Goal: Task Accomplishment & Management: Manage account settings

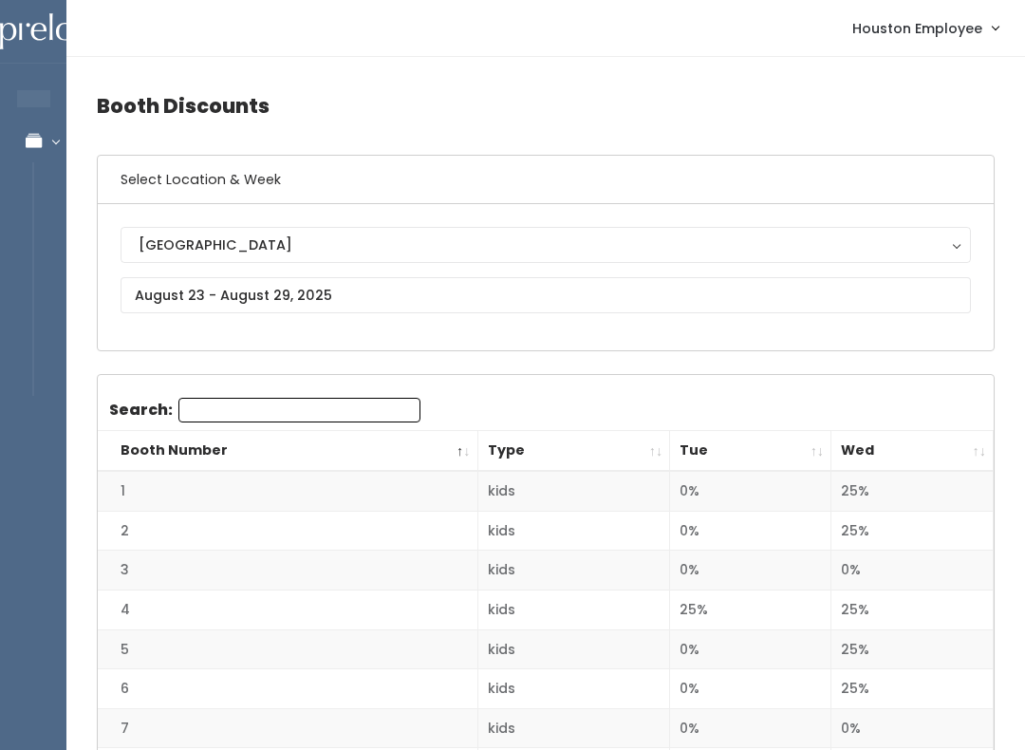
click at [271, 242] on div "[GEOGRAPHIC_DATA]" at bounding box center [546, 244] width 815 height 21
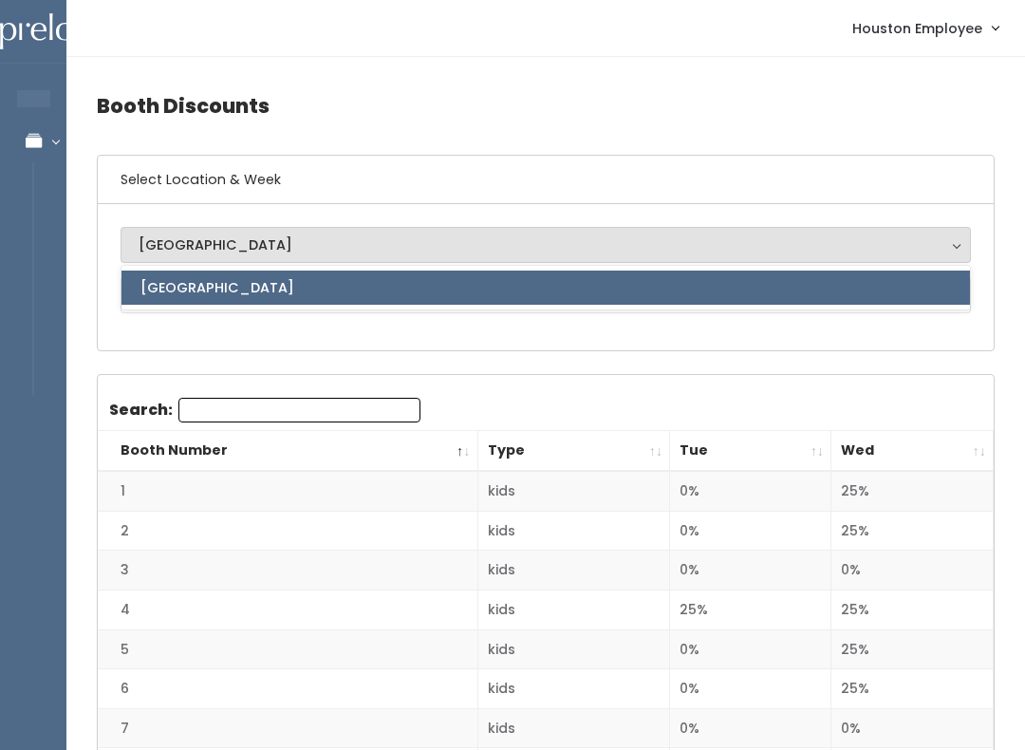
click at [273, 248] on div "[GEOGRAPHIC_DATA]" at bounding box center [546, 244] width 815 height 21
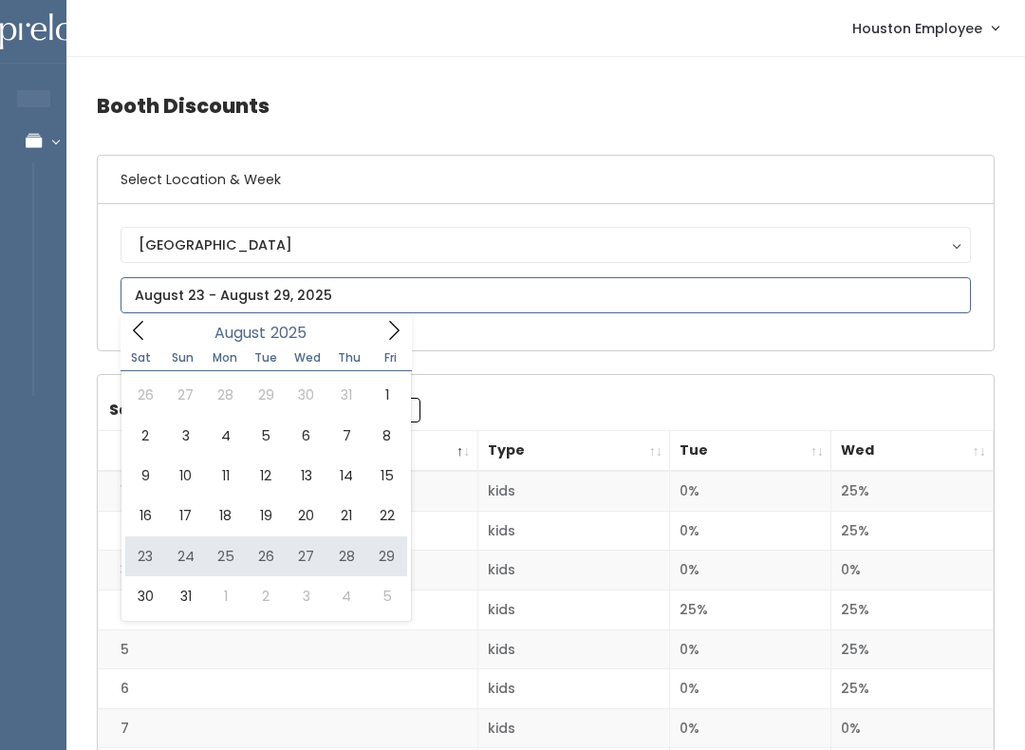
type input "August 23 to August 29"
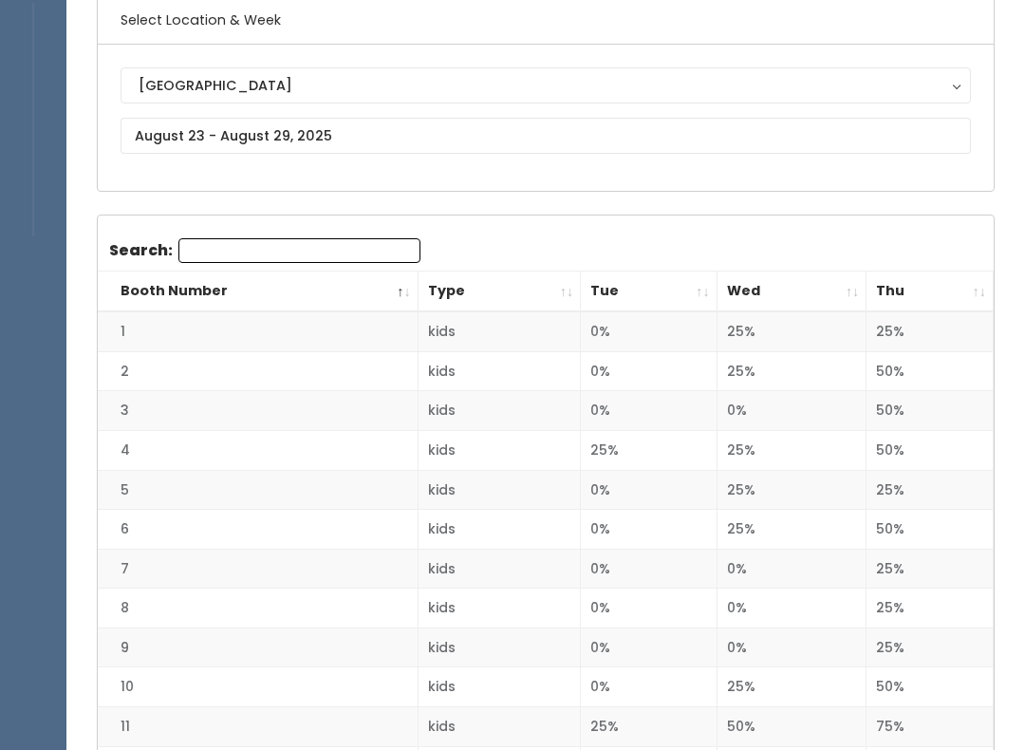
scroll to position [158, 0]
click at [987, 301] on th "Thu" at bounding box center [930, 293] width 127 height 41
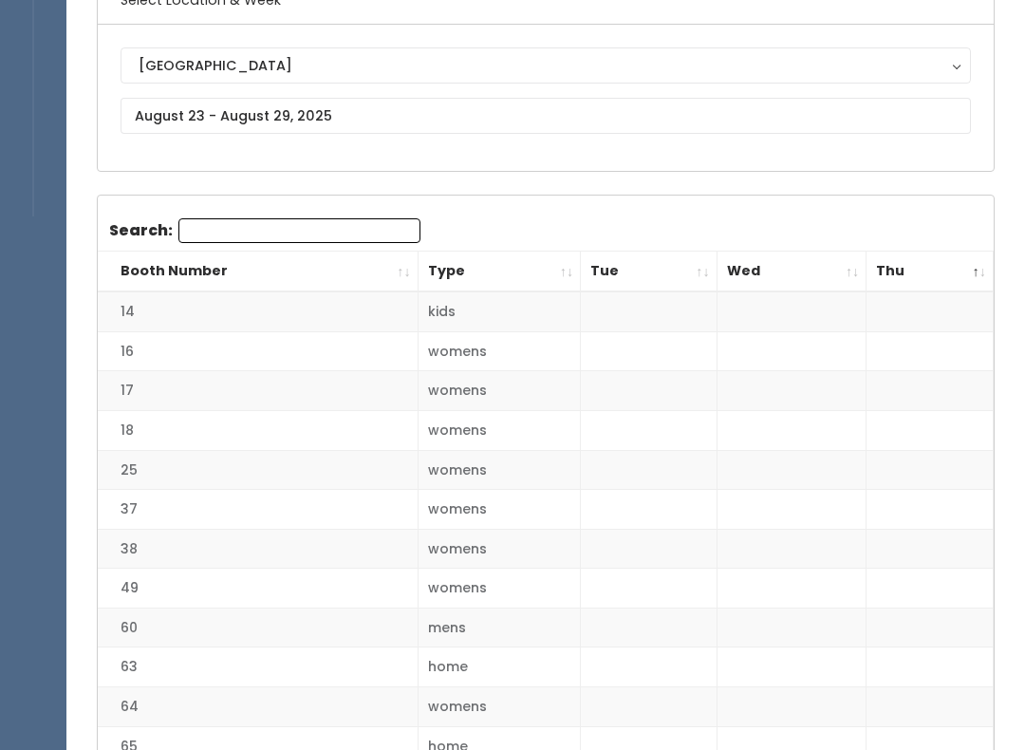
scroll to position [0, 0]
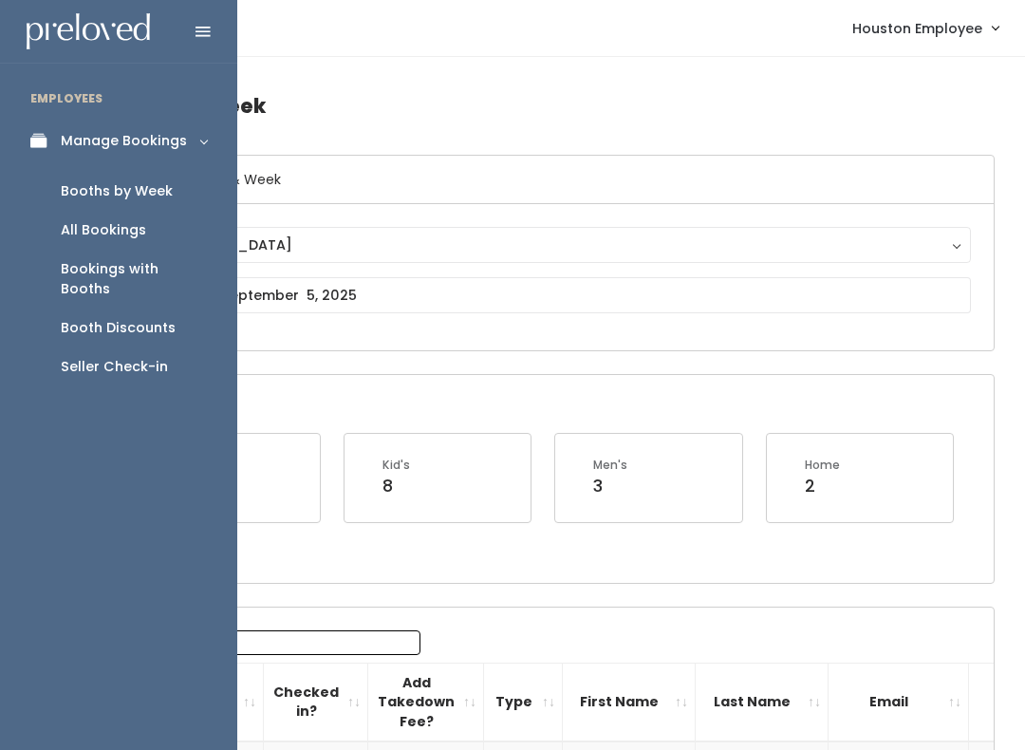
click at [109, 318] on div "Booth Discounts" at bounding box center [118, 328] width 115 height 20
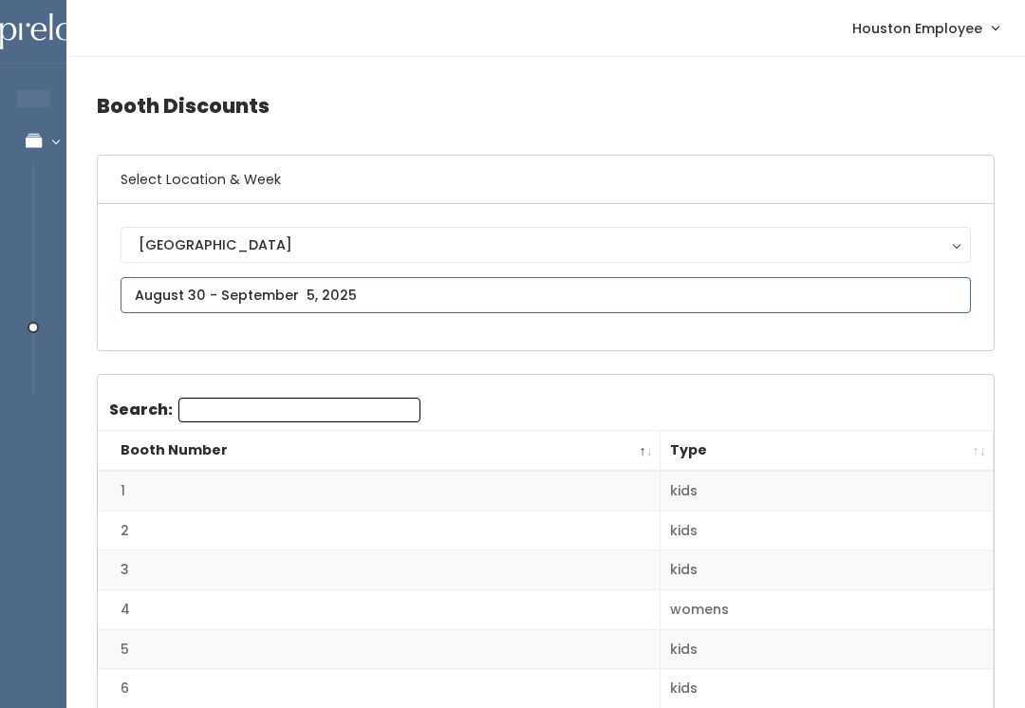
click at [315, 287] on input "text" at bounding box center [546, 295] width 851 height 36
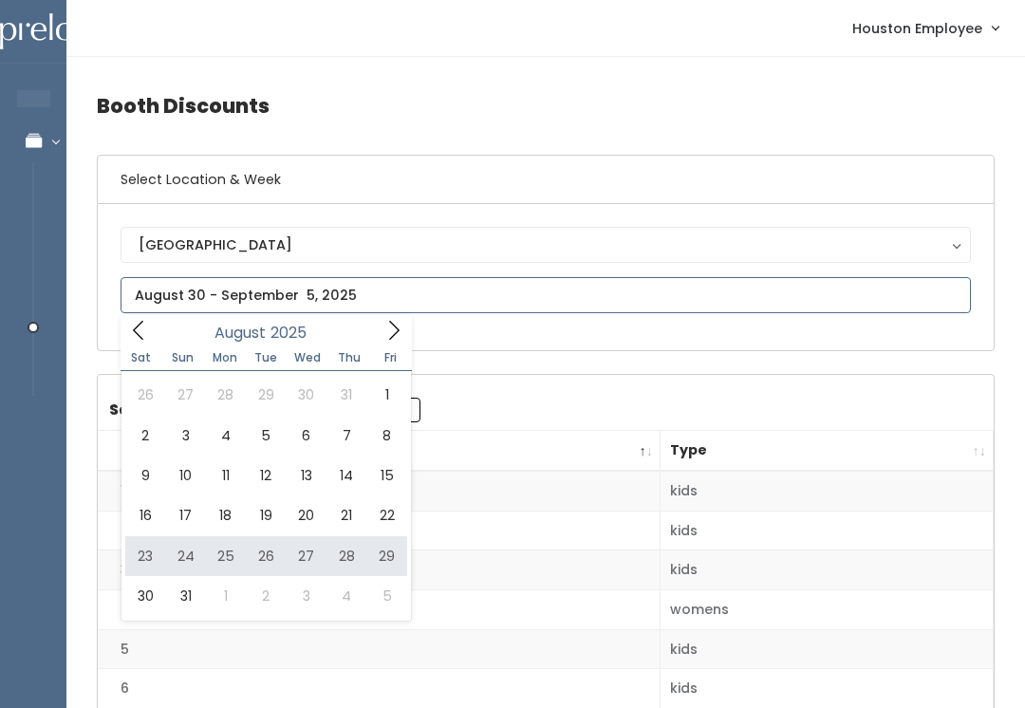
type input "August 23 to August 29"
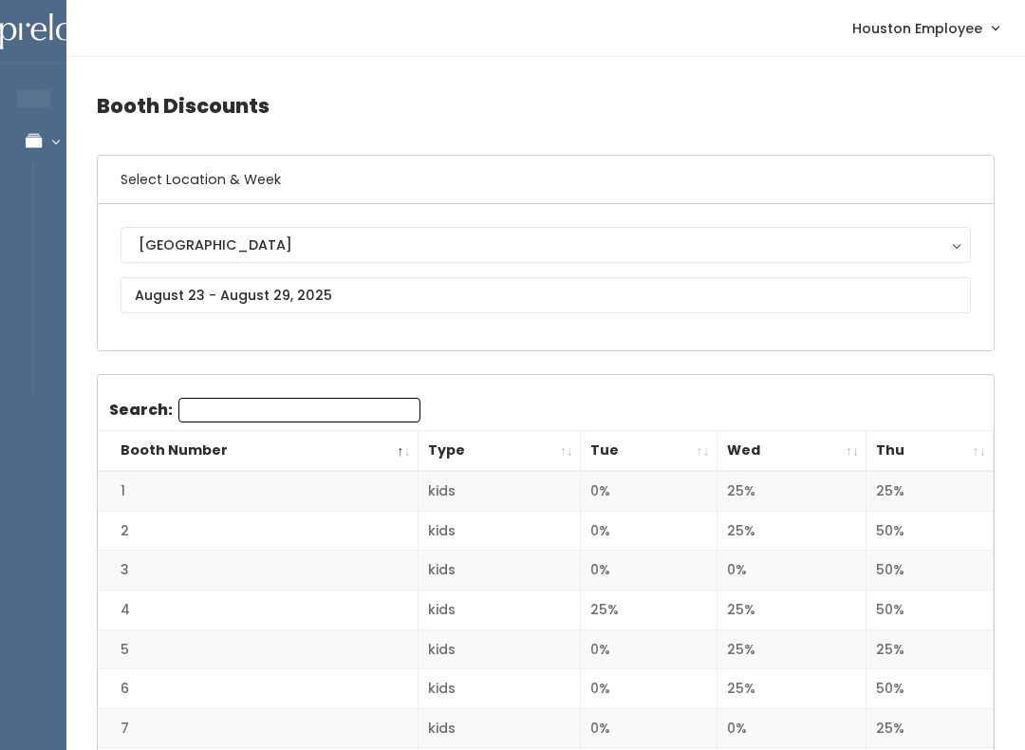
click at [58, 123] on link "Manage Bookings" at bounding box center [123, 141] width 247 height 43
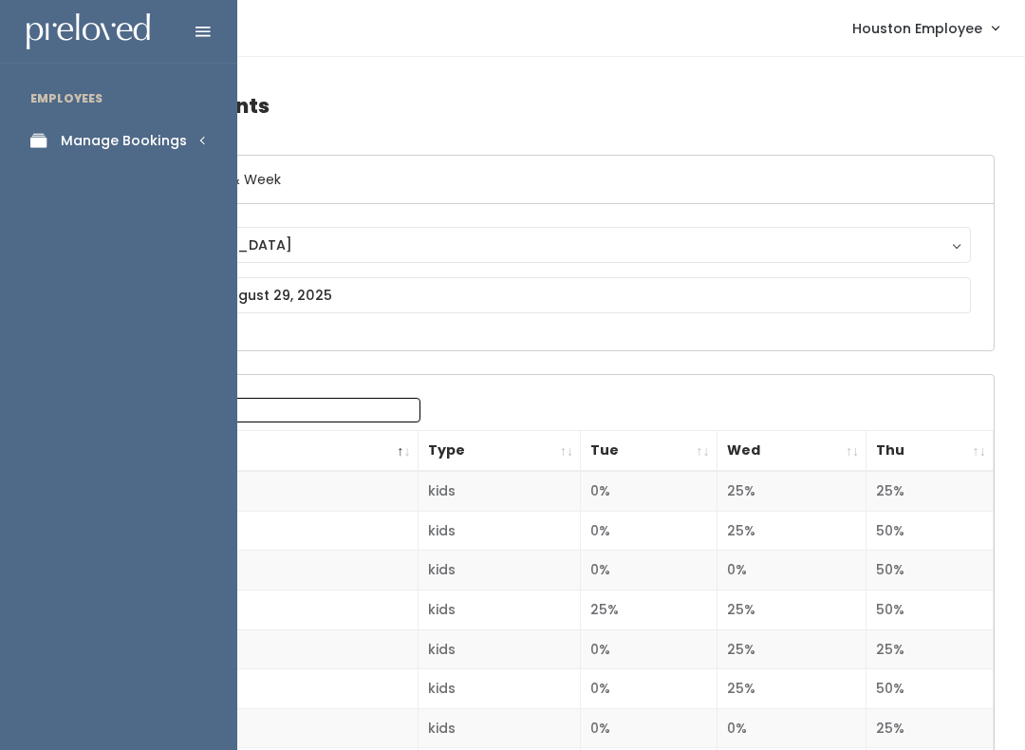
click at [211, 131] on link "Manage Bookings" at bounding box center [118, 141] width 237 height 43
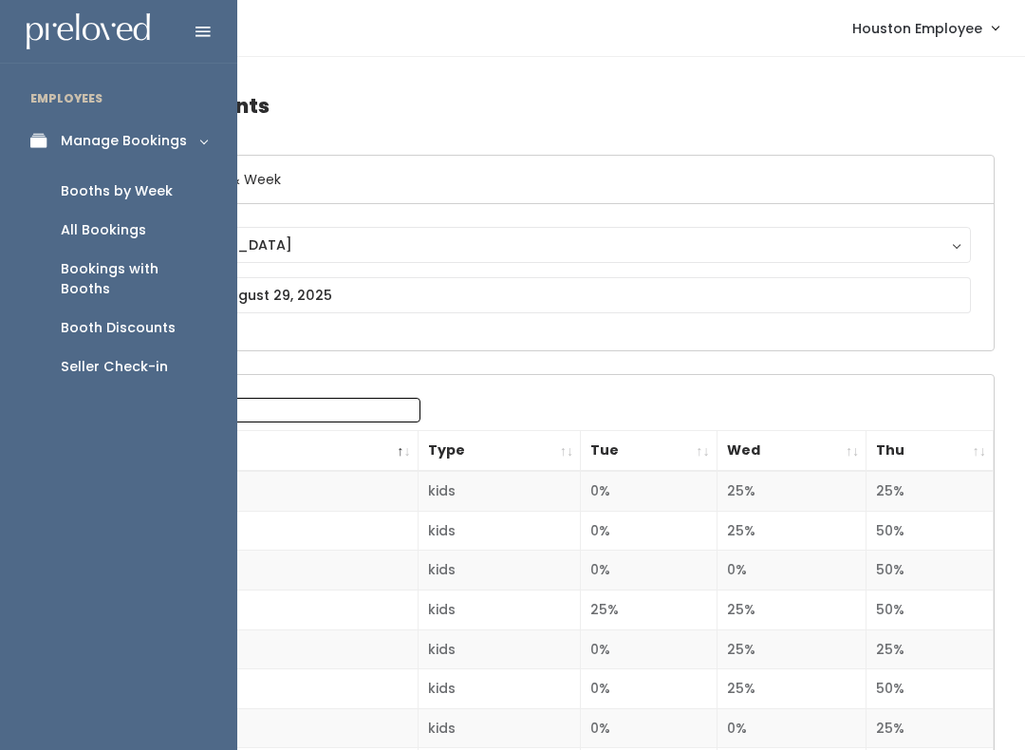
click at [181, 193] on link "Booths by Week" at bounding box center [118, 191] width 237 height 39
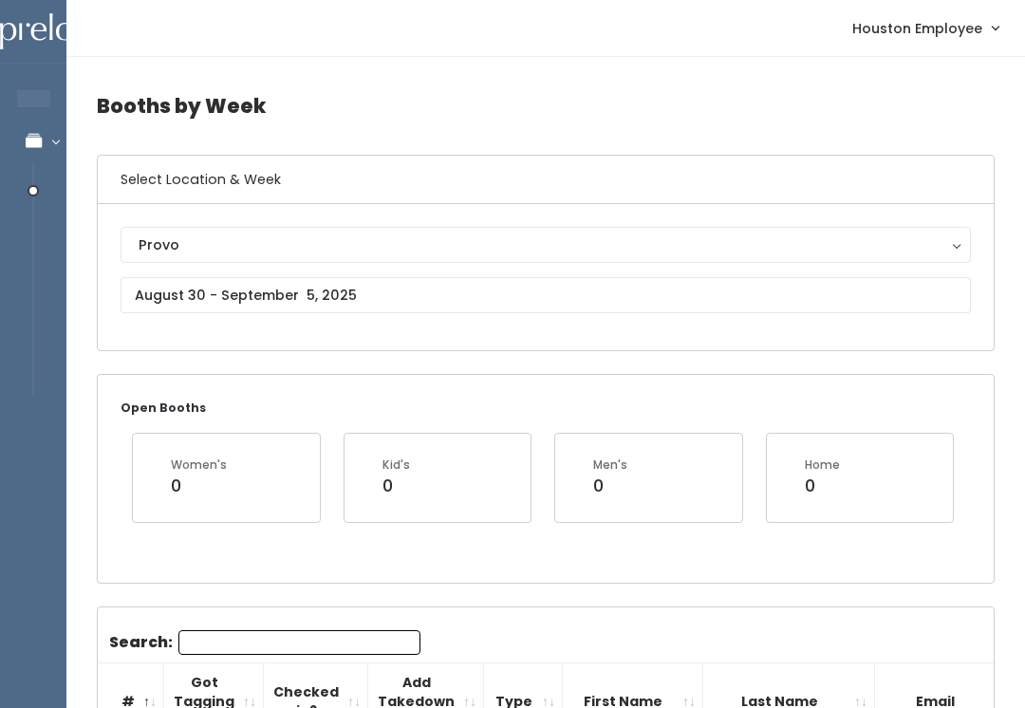
click at [737, 251] on div "Provo" at bounding box center [546, 244] width 815 height 21
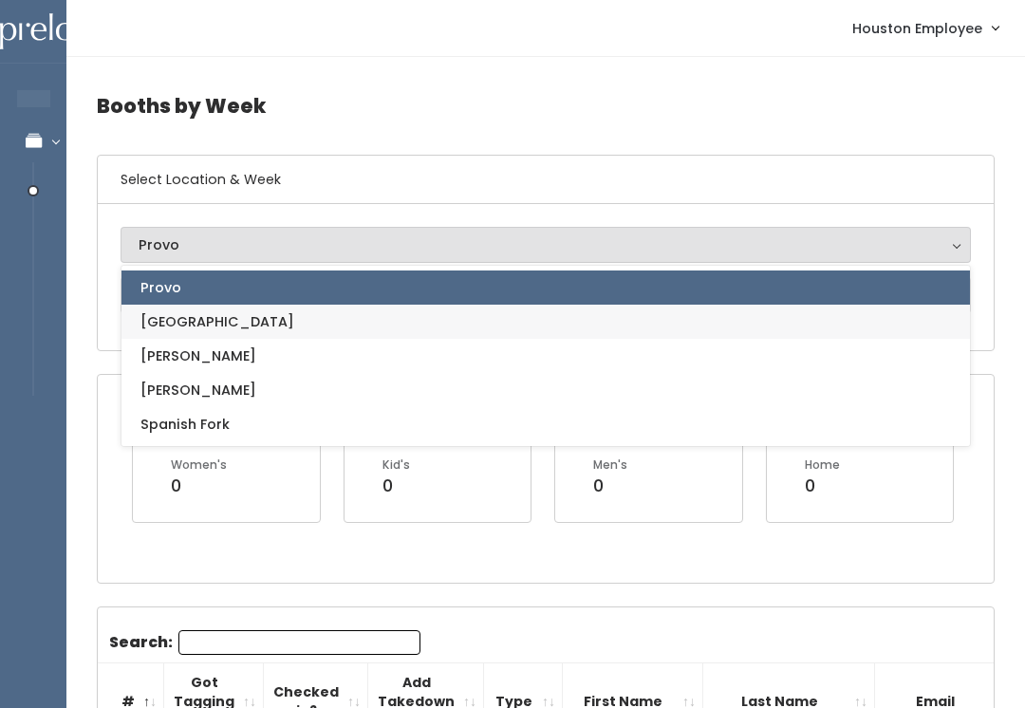
click at [219, 328] on link "[GEOGRAPHIC_DATA]" at bounding box center [546, 322] width 849 height 34
select select "5"
